Goal: Task Accomplishment & Management: Manage account settings

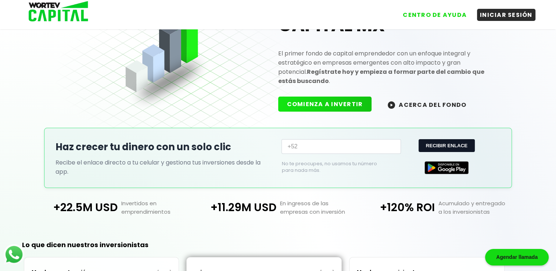
scroll to position [40, 0]
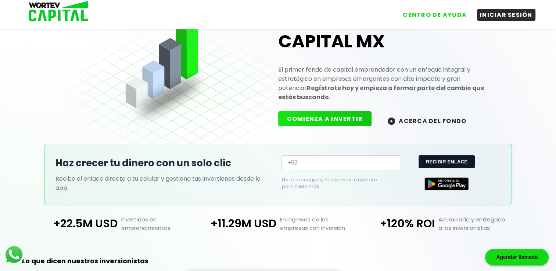
click at [342, 114] on button "COMIENZA A INVERTIR" at bounding box center [325, 118] width 94 height 15
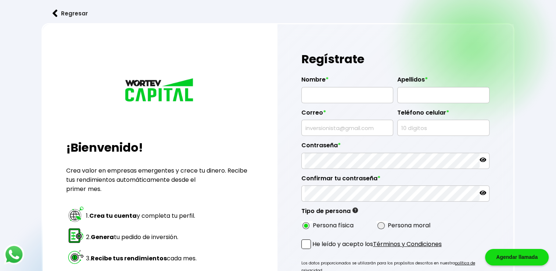
scroll to position [20, 0]
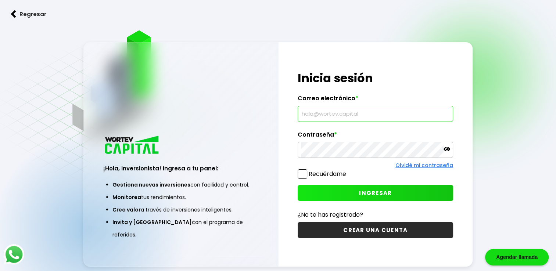
click at [331, 113] on input "text" at bounding box center [375, 113] width 149 height 15
type input "[EMAIL_ADDRESS][DOMAIN_NAME]"
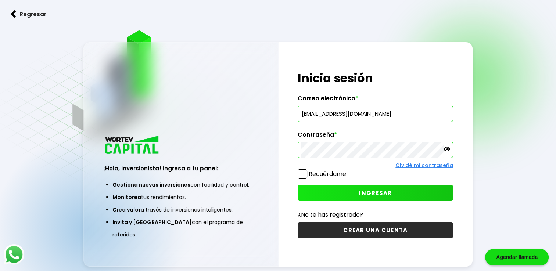
click at [373, 193] on span "INGRESAR" at bounding box center [375, 193] width 33 height 8
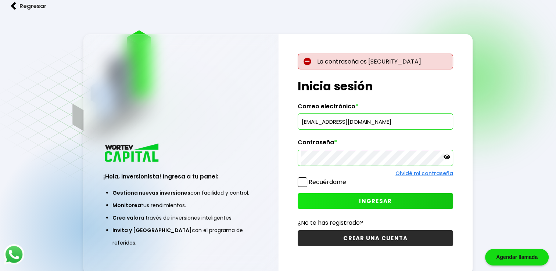
click at [447, 159] on icon at bounding box center [446, 157] width 7 height 4
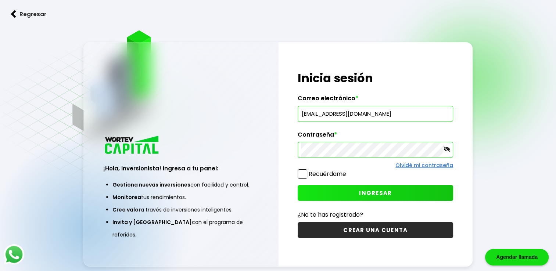
click at [382, 191] on span "INGRESAR" at bounding box center [375, 193] width 33 height 8
